Goal: Task Accomplishment & Management: Use online tool/utility

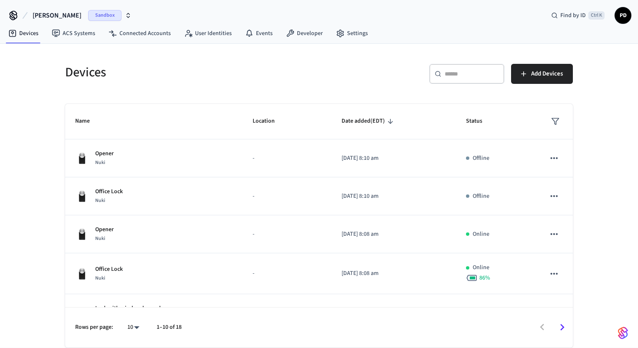
click at [9, 16] on icon at bounding box center [13, 15] width 13 height 13
click at [38, 19] on span "[PERSON_NAME]" at bounding box center [57, 15] width 49 height 10
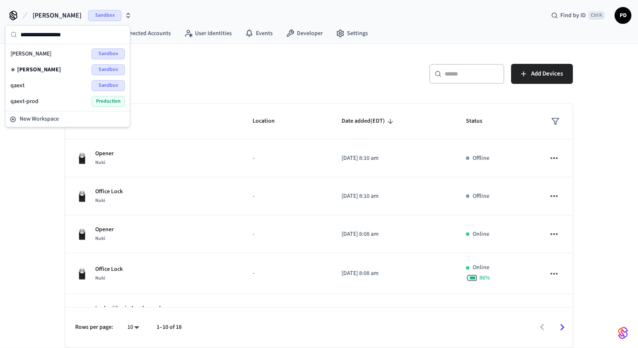
click at [13, 86] on span "qaext" at bounding box center [17, 85] width 14 height 8
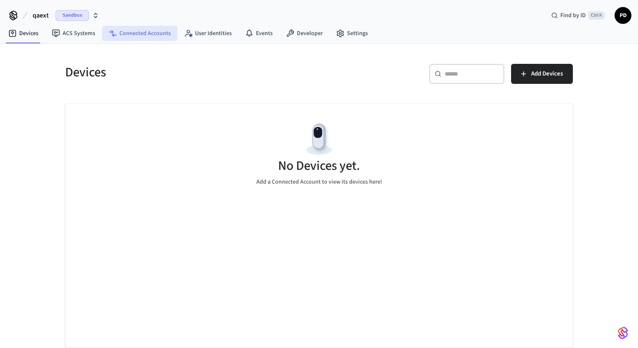
click at [135, 34] on link "Connected Accounts" at bounding box center [140, 33] width 76 height 15
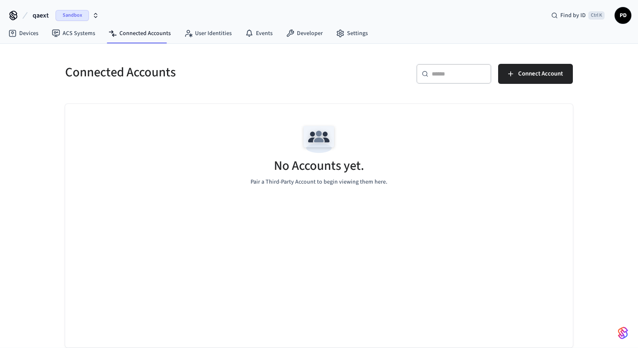
click at [41, 20] on span "qaext" at bounding box center [41, 15] width 16 height 10
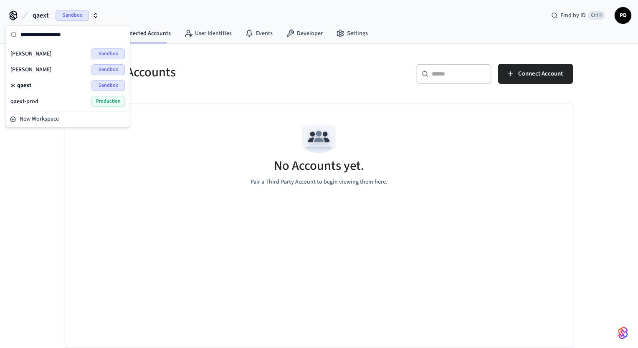
click at [33, 69] on span "[PERSON_NAME]" at bounding box center [30, 70] width 41 height 8
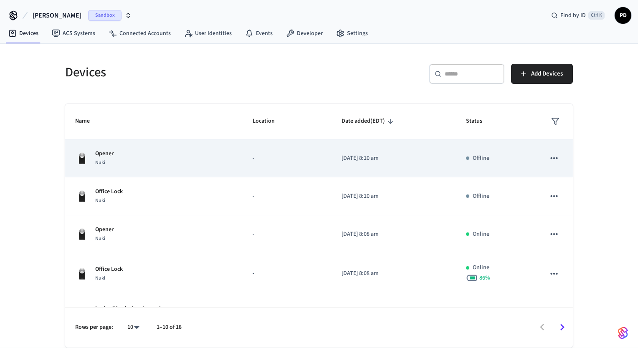
click at [548, 157] on icon "sticky table" at bounding box center [553, 158] width 11 height 11
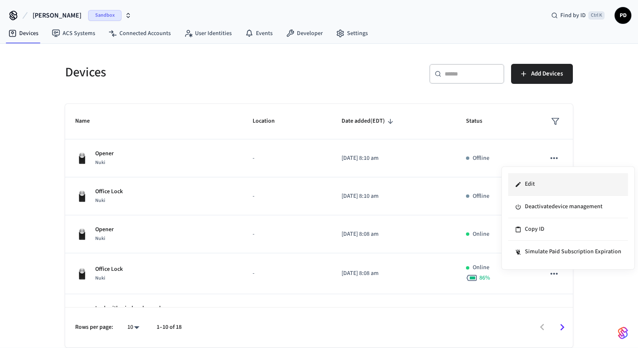
click at [528, 184] on li "Edit" at bounding box center [568, 184] width 120 height 23
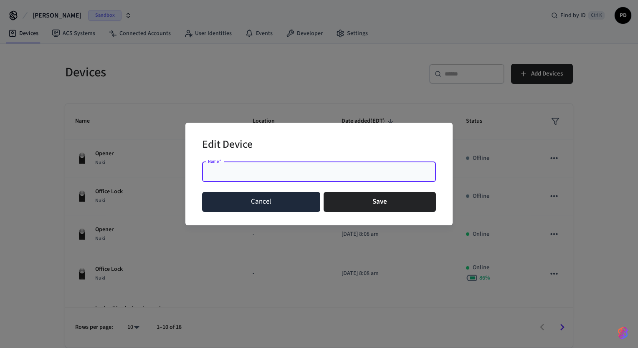
click at [263, 199] on button "Cancel" at bounding box center [261, 202] width 118 height 20
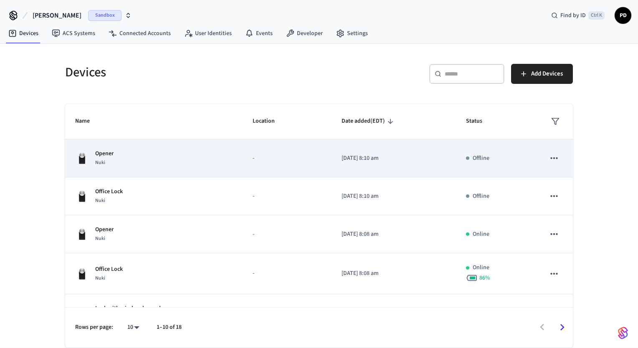
click at [96, 156] on p "Opener" at bounding box center [104, 153] width 18 height 9
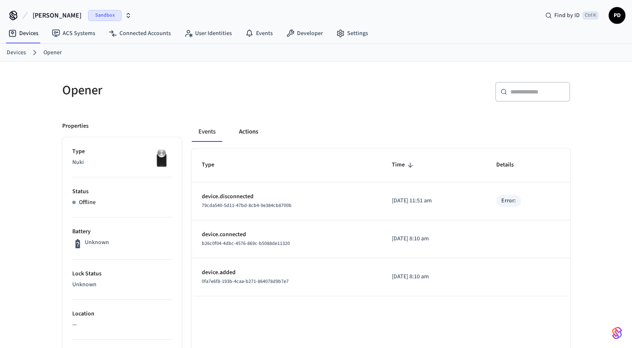
click at [261, 123] on button "Actions" at bounding box center [248, 132] width 33 height 20
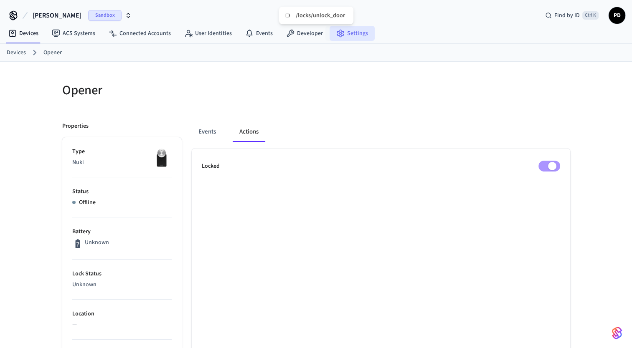
click at [369, 29] on link "Settings" at bounding box center [351, 33] width 45 height 15
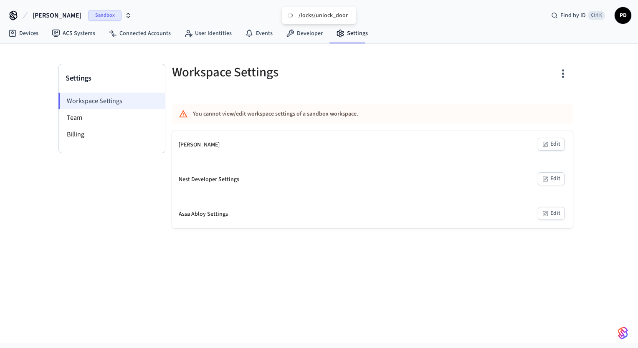
click at [104, 104] on li "Workspace Settings" at bounding box center [111, 101] width 106 height 17
click at [157, 34] on link "Connected Accounts" at bounding box center [140, 33] width 76 height 15
